Goal: Task Accomplishment & Management: Manage account settings

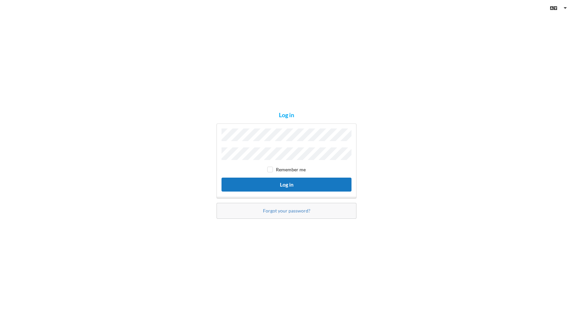
click at [264, 188] on button "Log in" at bounding box center [287, 184] width 130 height 14
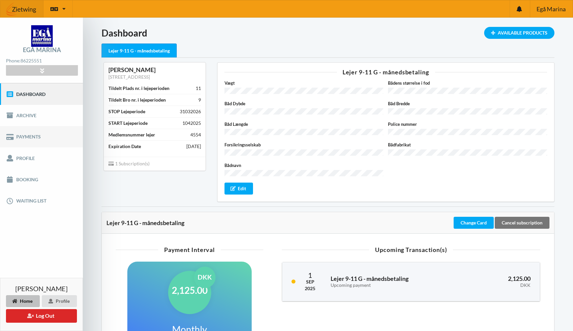
click at [33, 136] on link "Payments" at bounding box center [41, 136] width 83 height 21
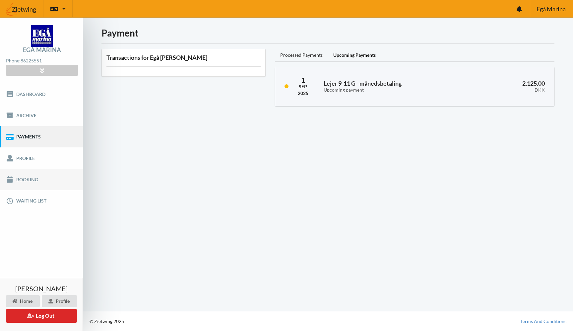
click at [26, 179] on link "Booking" at bounding box center [41, 179] width 83 height 21
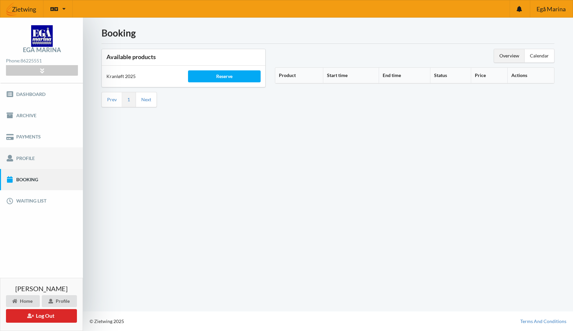
click at [44, 155] on link "Profile" at bounding box center [41, 157] width 83 height 21
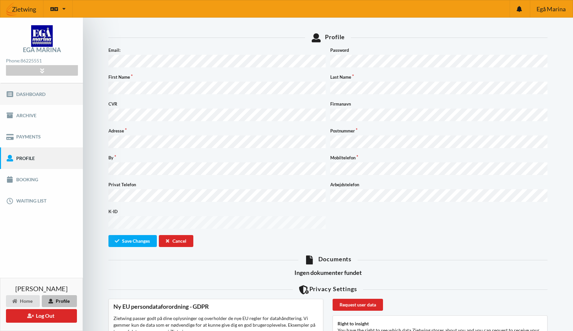
click at [28, 93] on link "Dashboard" at bounding box center [41, 93] width 83 height 21
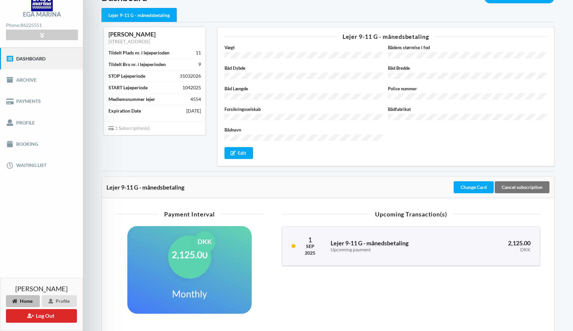
scroll to position [77, 0]
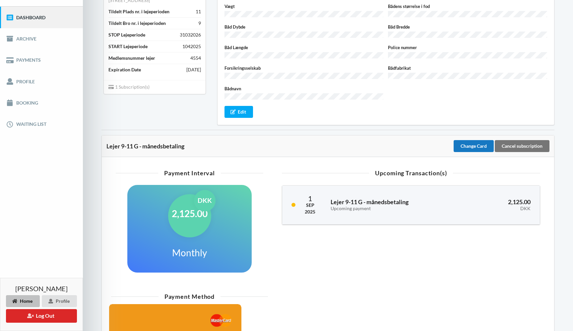
click at [482, 140] on div "Change Card" at bounding box center [474, 146] width 40 height 12
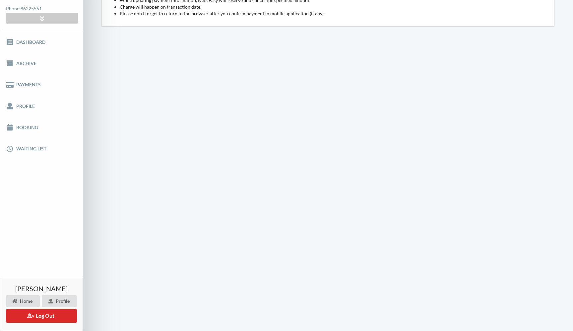
scroll to position [52, 0]
